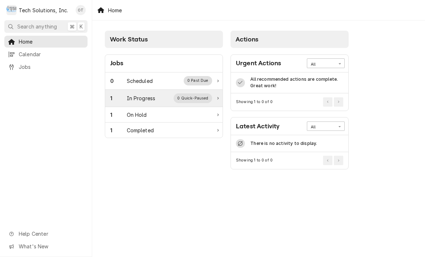
click at [144, 99] on div "In Progress" at bounding box center [141, 98] width 29 height 8
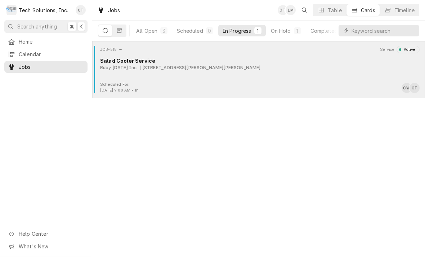
click at [162, 72] on div "JOB-518 Service Active Salad Cooler Service Ruby [DATE] Inc. [STREET_ADDRESS][P…" at bounding box center [258, 64] width 327 height 36
click at [176, 73] on div "JOB-518 Service Active Salad Cooler Service Ruby [DATE] Inc. [STREET_ADDRESS][P…" at bounding box center [258, 64] width 327 height 36
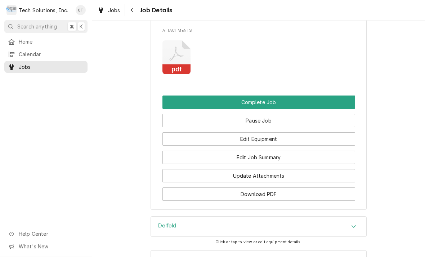
scroll to position [786, 0]
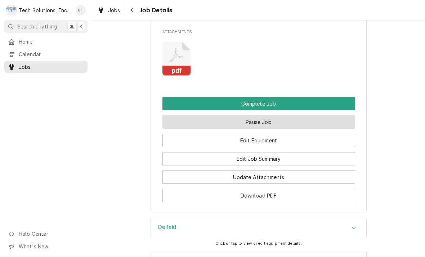
click at [263, 115] on button "Pause Job" at bounding box center [259, 121] width 193 height 13
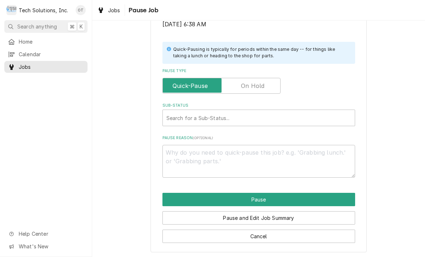
scroll to position [145, 0]
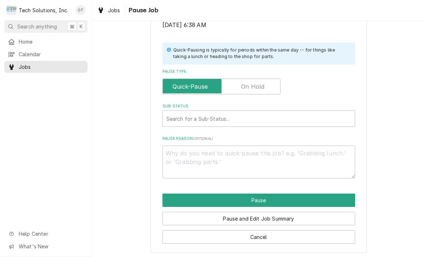
click at [257, 86] on label "Pause Type" at bounding box center [222, 87] width 118 height 16
click at [257, 86] on input "Pause Type" at bounding box center [222, 87] width 112 height 16
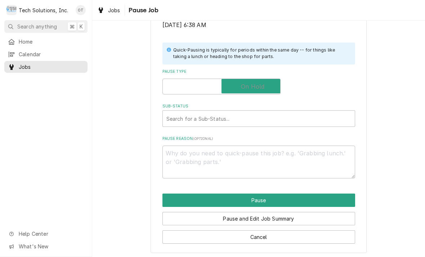
checkbox input "true"
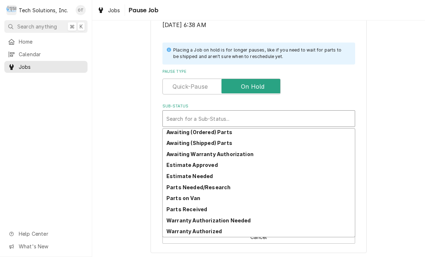
scroll to position [35, 0]
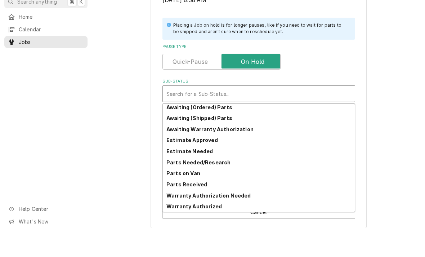
click at [194, 206] on strong "Parts Received" at bounding box center [186, 209] width 41 height 6
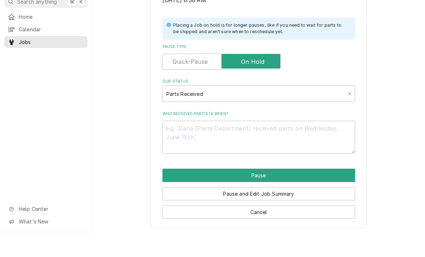
scroll to position [136, 0]
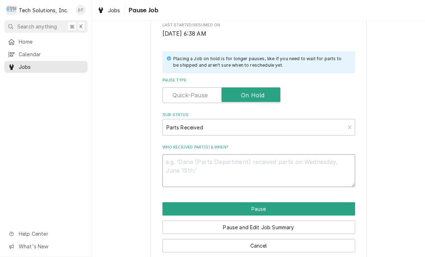
click at [194, 169] on textarea "Who received part(s) & when?" at bounding box center [259, 170] width 193 height 33
type textarea "x"
type textarea "Pi"
type textarea "x"
type textarea "Pick"
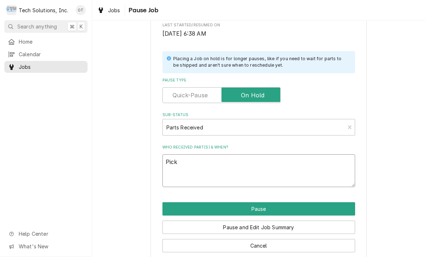
type textarea "x"
type textarea "Pick up"
type textarea "x"
type textarea "Pick up parts"
type textarea "x"
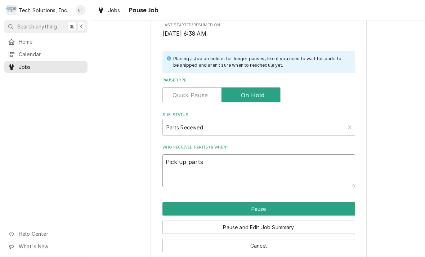
type textarea "Pick up parts at"
type textarea "x"
type textarea "Pick up parts at warehouse"
type textarea "x"
type textarea "Pick up parts at warehouse new comp"
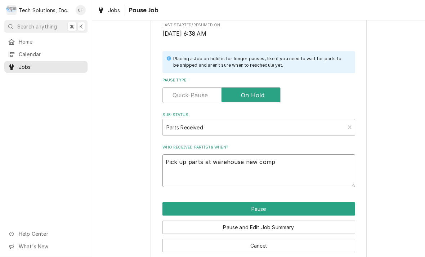
type textarea "x"
type textarea "Pick up parts at warehouse new compress"
type textarea "x"
type textarea "Pick up parts at warehouse new compressor and"
type textarea "x"
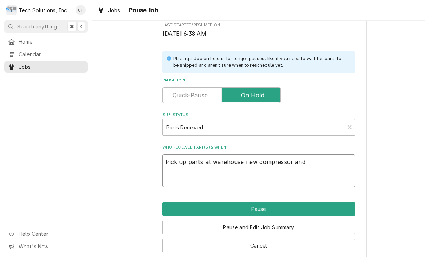
type textarea "Pick up parts at warehouse new compressor and filter"
type textarea "x"
type textarea "Pick up parts at warehouse new compressor and filter dryer"
type textarea "x"
type textarea "Pick up parts at warehouse new compressor and filter dryer to come"
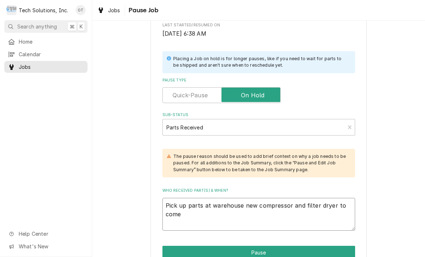
type textarea "x"
type textarea "Pick up parts at warehouse new compressor and filter dryer to come back"
type textarea "x"
type textarea "Pick up parts at warehouse new compressor, and filter dryer to come back on"
type textarea "x"
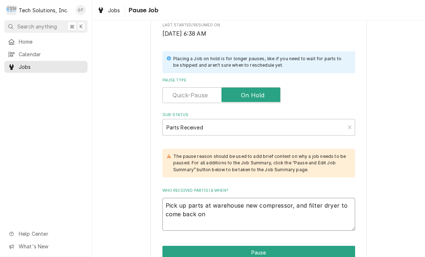
type textarea "Pick up parts at warehouse new compressor and filter dryer to come back on eigh…"
type textarea "x"
type textarea "Pick up parts at warehouse new compressor and filter dryer to come back on 812"
type textarea "x"
type textarea "Pick up parts at warehouse new compressor and filter dryer to come back on eigh…"
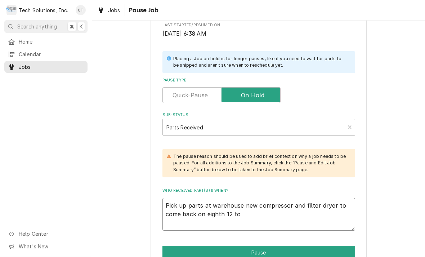
type textarea "x"
type textarea "Pick up parts at warehouse new compressor and filter dryer to come back on eigh…"
type textarea "x"
type textarea "Pick up parts at warehouse new compressor and filter dryer to come back on eigh…"
type textarea "x"
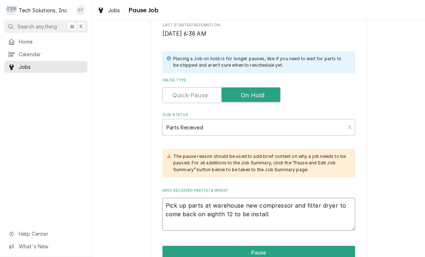
type textarea "Pick up parts at warehouse new compressor and filter dryer to come back on eigh…"
click at [232, 211] on textarea "Pick up parts at warehouse new compressor and filter dryer to come back on eigh…" at bounding box center [259, 214] width 193 height 33
type textarea "x"
type textarea "Pick up parts at warehouse new compressor and filter dryer to come back on eigh…"
type textarea "x"
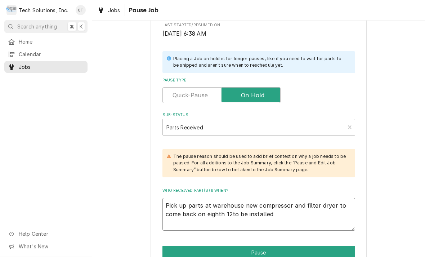
type textarea "Pick up parts at warehouse new compressor and filter dryer to come back on eigh…"
type textarea "x"
type textarea "Pick up parts at warehouse new compressor and filter dryer to come back on eigh…"
type textarea "x"
type textarea "Pick up parts at warehouse new compressor and filter dryer to come back on eigh…"
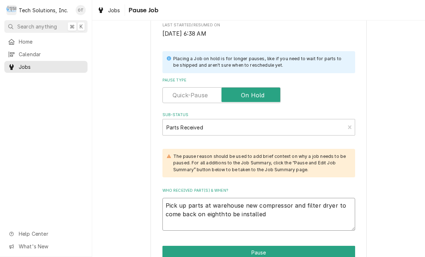
type textarea "x"
type textarea "Pick up parts at warehouse new compressor and filter dryer to come back on eigh…"
type textarea "x"
type textarea "Pick up parts at warehouse new compressor and filter dryer to come back on eigh…"
type textarea "x"
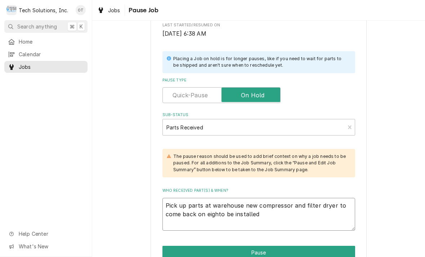
type textarea "Pick up parts at warehouse new compressor and filter dryer to come back on eigt…"
type textarea "x"
type textarea "Pick up parts at warehouse new compressor and filter dryer to come back on eito…"
type textarea "x"
type textarea "Pick up parts at warehouse new compressor and filter dryer to come back on eto …"
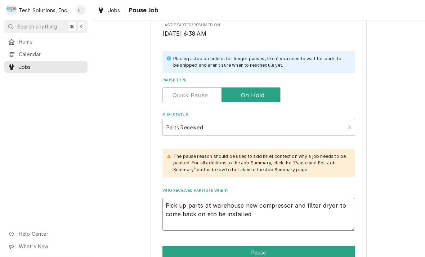
type textarea "x"
type textarea "Pick up parts at warehouse new compressor and filter dryer to come back on to b…"
type textarea "x"
type textarea "Pick up parts at warehouse new compressor and filter dryer to come back on 8to …"
type textarea "x"
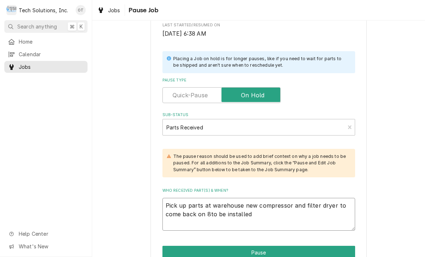
type textarea "Pick up parts at warehouse new compressor and filter dryer to come back on 8 to…"
type textarea "x"
type textarea "Pick up parts at warehouse new compressor and filter dryer to come back on 8 -t…"
type textarea "x"
type textarea "Pick up parts at warehouse new compressor and filter dryer to come back on 8 - …"
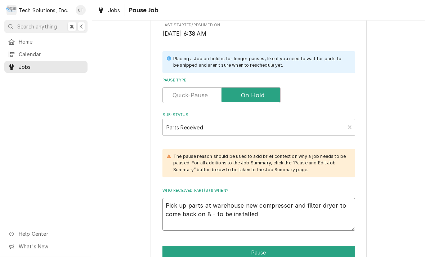
type textarea "x"
type textarea "Pick up parts at warehouse new compressor and filter dryer to come back on 8 - …"
type textarea "x"
type textarea "Pick up parts at warehouse new compressor and filter dryer to come back on 8 - …"
type textarea "x"
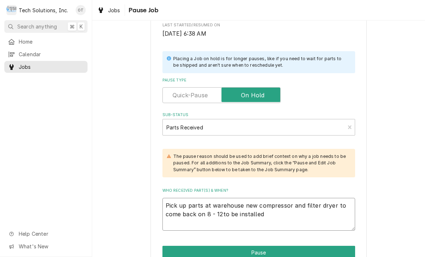
type textarea "Pick up parts at warehouse new compressor and filter dryer to come back on 8 - …"
type textarea "x"
type textarea "Pick up parts at warehouse new compressor and filter dryer to come back on 8 - …"
type textarea "x"
type textarea "Pick up parts at warehouse new compressor and filter dryer to come back on 8 - …"
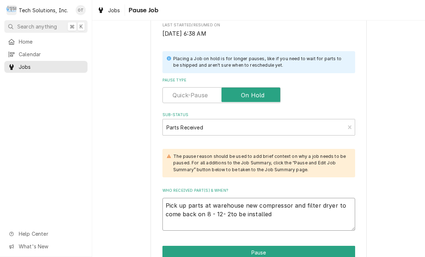
type textarea "x"
type textarea "Pick up parts at warehouse new compressor and filter dryer to come back on 8 - …"
type textarea "x"
click at [288, 208] on textarea "Pick up parts at warehouse new compressor and filter dryer to come back on 8 - …" at bounding box center [259, 214] width 193 height 33
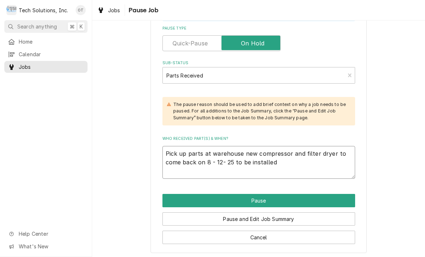
scroll to position [188, 0]
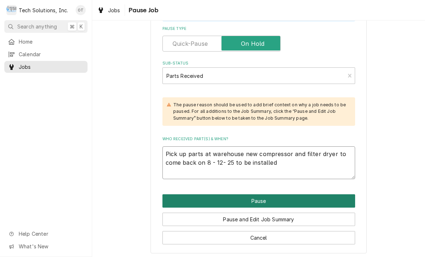
type textarea "Pick up parts at warehouse new compressor and filter dryer to come back on 8 - …"
click at [258, 197] on button "Pause" at bounding box center [259, 200] width 193 height 13
type textarea "x"
